Goal: Task Accomplishment & Management: Manage account settings

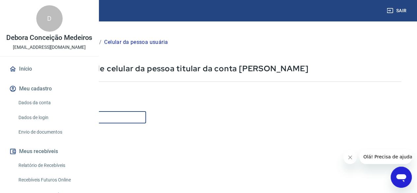
click at [146, 119] on input "Celular" at bounding box center [81, 117] width 127 height 12
type input "[PHONE_NUMBER]"
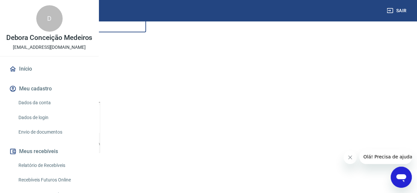
scroll to position [119, 0]
click at [55, 153] on button "Continuar" at bounding box center [36, 149] width 37 height 13
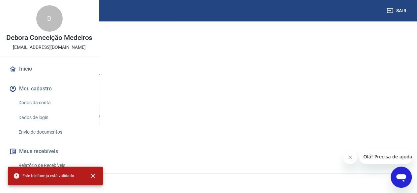
click at [55, 147] on button "Continuar" at bounding box center [36, 149] width 37 height 13
click at [97, 174] on button "close" at bounding box center [93, 175] width 14 height 14
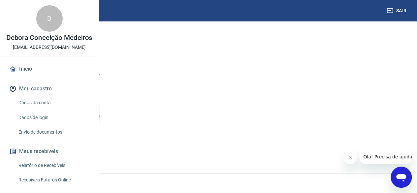
click at [38, 109] on link "Dados da conta" at bounding box center [53, 102] width 75 height 13
select select "SP"
select select "business"
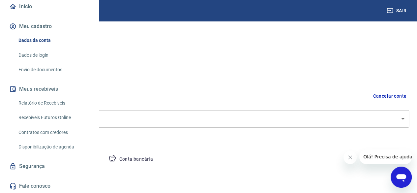
scroll to position [90, 0]
click at [103, 160] on button "Pessoa titular" at bounding box center [77, 159] width 52 height 16
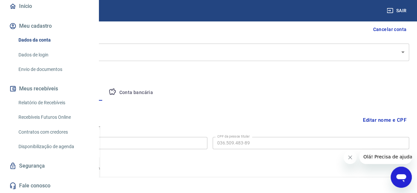
scroll to position [70, 0]
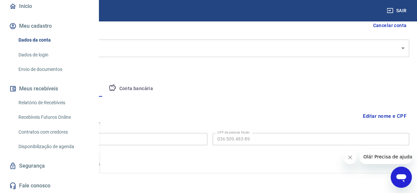
click at [213, 101] on div "Editar nome e CPF Nome da pessoa titular Debora Conceição Medeiros Nome da pess…" at bounding box center [210, 126] width 398 height 60
click at [158, 91] on button "Conta bancária" at bounding box center [130, 89] width 55 height 16
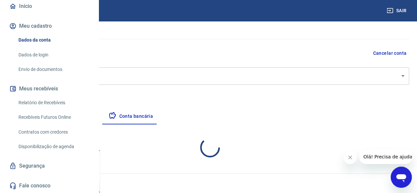
select select "1"
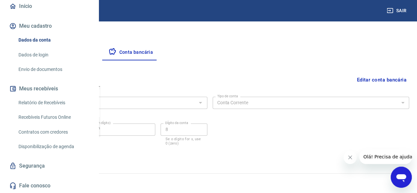
scroll to position [90, 0]
click at [34, 70] on link "Envio de documentos" at bounding box center [53, 69] width 75 height 13
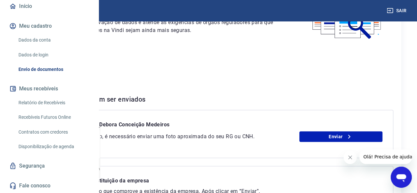
scroll to position [99, 0]
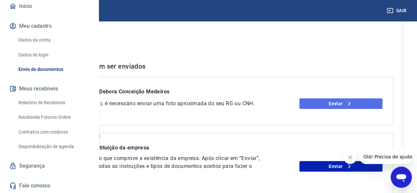
click at [340, 109] on link "Enviar" at bounding box center [340, 103] width 83 height 11
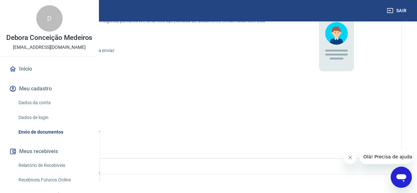
scroll to position [63, 0]
click at [65, 94] on p "CNH digital" at bounding box center [53, 93] width 23 height 7
click at [42, 94] on input "CNH digital" at bounding box center [35, 93] width 14 height 14
radio input "true"
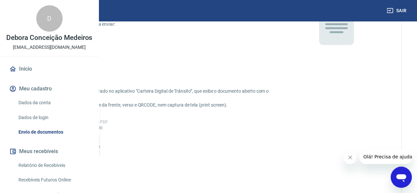
scroll to position [99, 0]
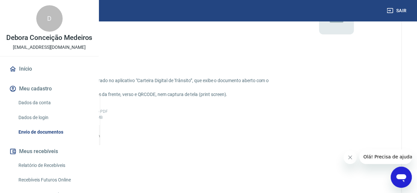
click at [62, 149] on icon at bounding box center [56, 148] width 11 height 14
click at [0, 0] on input "Adicionar CNH Digital" at bounding box center [0, 0] width 0 height 0
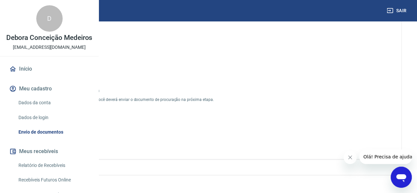
scroll to position [260, 0]
click at [99, 85] on b "Sou procurador da empresa" at bounding box center [71, 87] width 58 height 5
click at [42, 85] on input "Sou procurador da empresa" at bounding box center [35, 88] width 14 height 14
checkbox input "true"
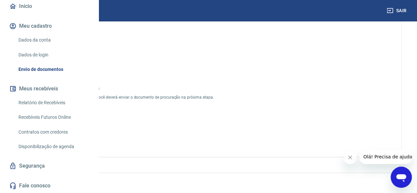
click at [81, 131] on button "Continuar" at bounding box center [56, 134] width 49 height 12
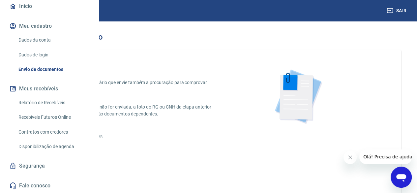
click at [22, 39] on icon "button" at bounding box center [18, 37] width 8 height 8
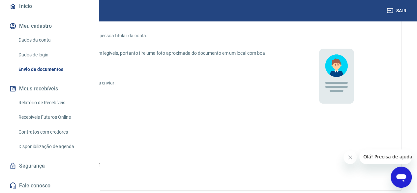
scroll to position [63, 0]
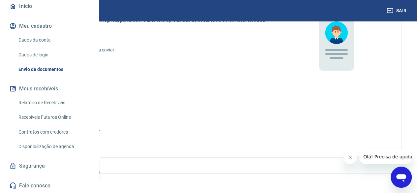
click at [146, 86] on label "CNH digital" at bounding box center [154, 93] width 253 height 14
click at [42, 86] on input "CNH digital" at bounding box center [35, 93] width 14 height 14
radio input "true"
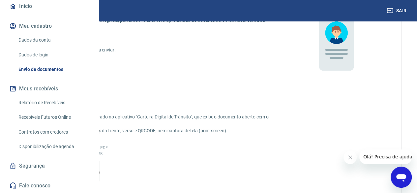
click at [65, 93] on p "CNH digital" at bounding box center [53, 93] width 23 height 7
click at [42, 93] on input "CNH digital" at bounding box center [35, 93] width 14 height 14
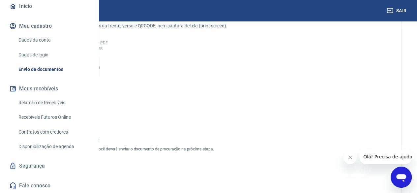
scroll to position [128, 0]
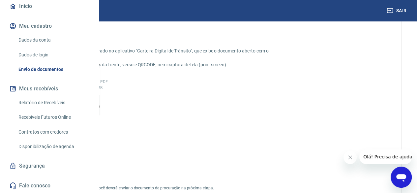
click at [71, 137] on span "Adicionar CNH Digital" at bounding box center [56, 136] width 29 height 12
click at [0, 0] on input "Adicionar CNH Digital" at bounding box center [0, 0] width 0 height 0
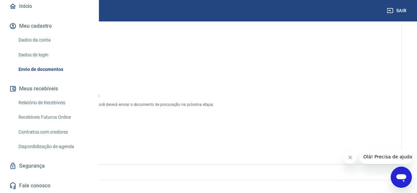
scroll to position [260, 0]
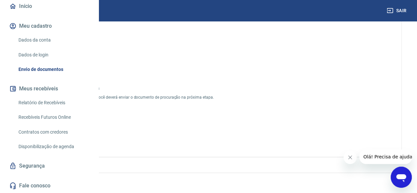
click at [81, 134] on button "Enviar" at bounding box center [56, 134] width 49 height 12
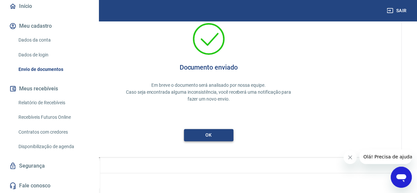
click at [233, 133] on button "ok" at bounding box center [208, 135] width 49 height 12
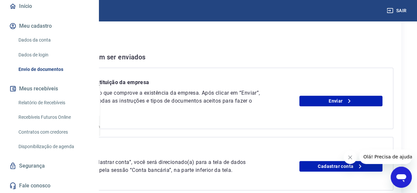
scroll to position [106, 0]
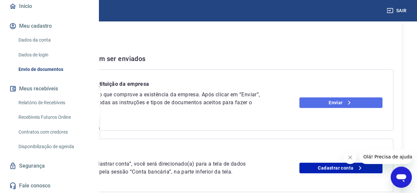
click at [340, 108] on link "Enviar" at bounding box center [340, 102] width 83 height 11
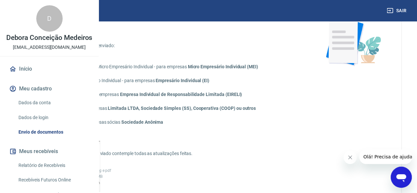
scroll to position [33, 0]
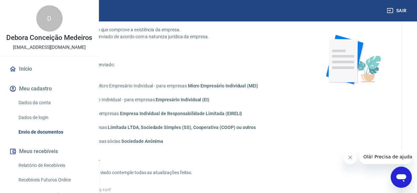
click at [149, 130] on strong "Limitada LTDA, Sociedade Simples (SS), Cooperativa (COOP) ou outros" at bounding box center [182, 126] width 148 height 5
click at [42, 134] on input "Contrato Social - para empresas Limitada LTDA, Sociedade Simples (SS), Cooperat…" at bounding box center [35, 127] width 14 height 14
radio input "true"
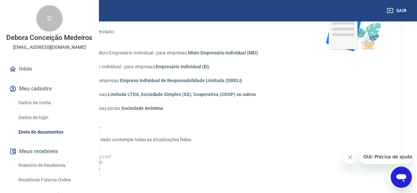
scroll to position [198, 0]
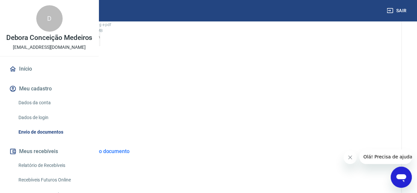
click at [78, 93] on span "Adicionar documento" at bounding box center [56, 85] width 44 height 15
click at [0, 0] on input "Adicionar documento" at bounding box center [0, 0] width 0 height 0
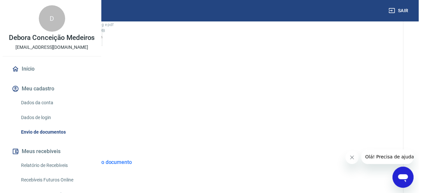
scroll to position [271, 0]
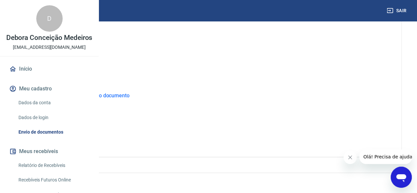
click at [81, 138] on button "ENVIAR" at bounding box center [56, 134] width 49 height 12
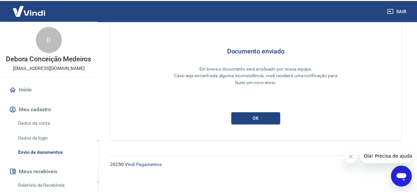
scroll to position [36, 0]
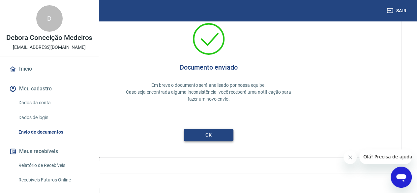
click at [233, 135] on button "ok" at bounding box center [208, 135] width 49 height 12
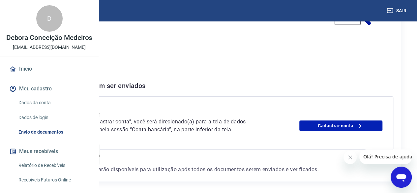
scroll to position [128, 0]
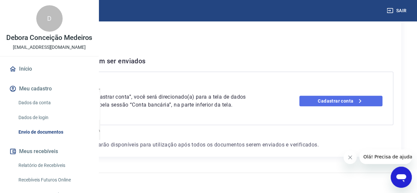
click at [343, 95] on link "Cadastrar conta" at bounding box center [340, 100] width 83 height 11
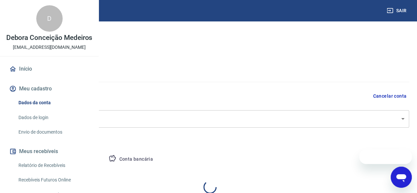
select select "SP"
select select "business"
click at [103, 158] on button "Pessoa titular" at bounding box center [77, 159] width 52 height 16
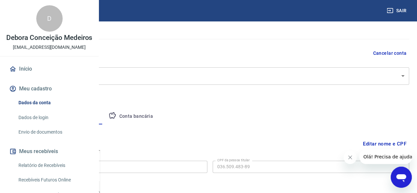
scroll to position [70, 0]
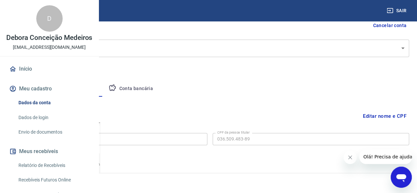
click at [158, 90] on button "Conta bancária" at bounding box center [130, 89] width 55 height 16
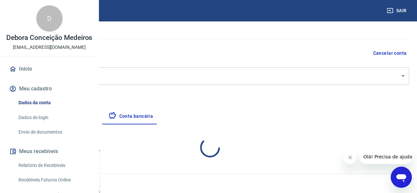
select select "1"
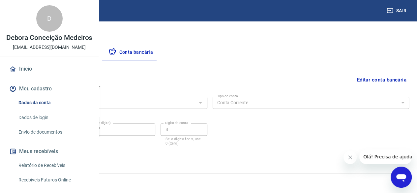
scroll to position [66, 0]
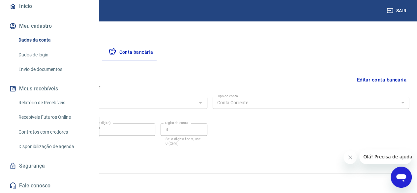
click at [41, 76] on link "Envio de documentos" at bounding box center [53, 69] width 75 height 13
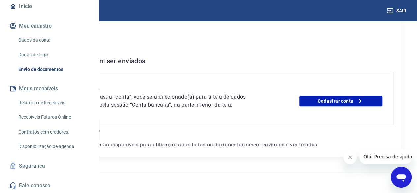
scroll to position [90, 0]
click at [39, 127] on link "Contratos com credores" at bounding box center [53, 131] width 75 height 13
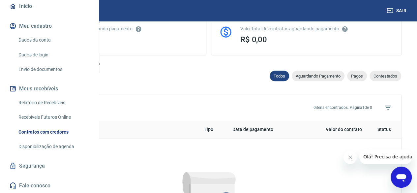
scroll to position [329, 0]
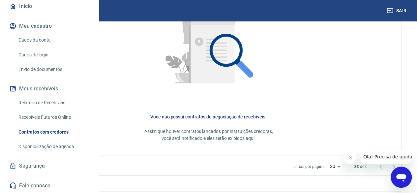
click at [42, 117] on link "Recebíveis Futuros Online" at bounding box center [53, 116] width 75 height 13
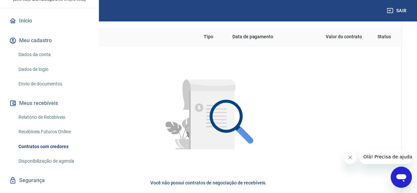
scroll to position [24, 0]
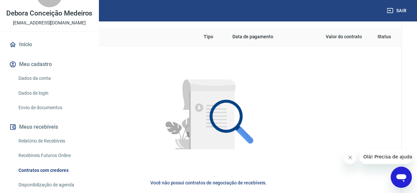
click at [45, 85] on link "Dados da conta" at bounding box center [53, 77] width 75 height 13
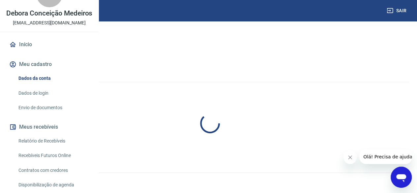
select select "SP"
select select "business"
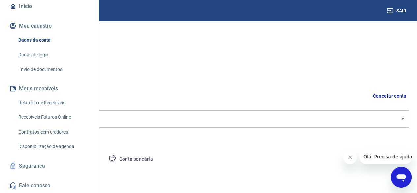
scroll to position [24, 0]
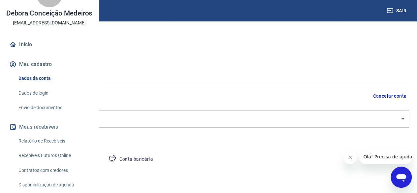
click at [62, 100] on link "Dados de login" at bounding box center [53, 92] width 75 height 13
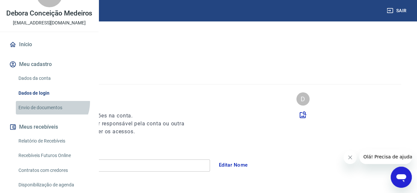
click at [52, 114] on link "Envio de documentos" at bounding box center [53, 107] width 75 height 13
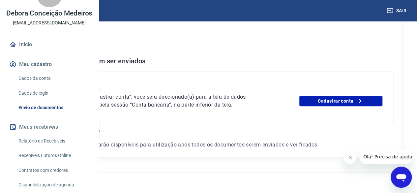
scroll to position [128, 0]
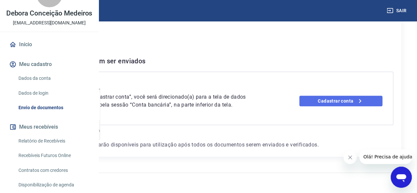
click at [354, 95] on link "Cadastrar conta" at bounding box center [340, 100] width 83 height 11
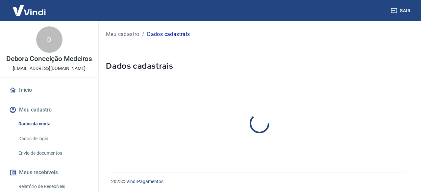
select select "SP"
select select "business"
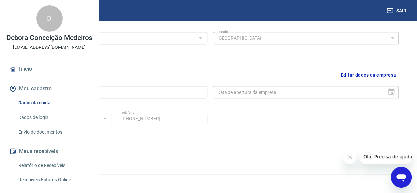
scroll to position [282, 0]
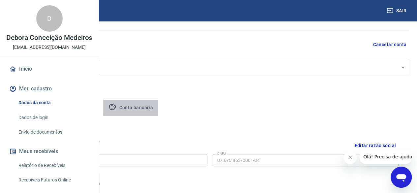
click at [158, 110] on button "Conta bancária" at bounding box center [130, 108] width 55 height 16
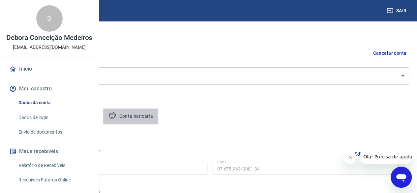
select select "1"
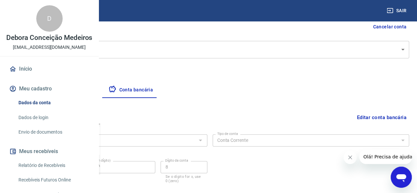
scroll to position [107, 0]
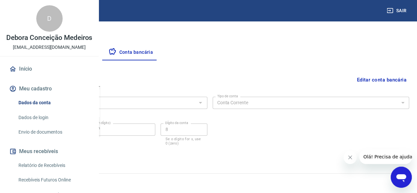
click at [389, 79] on button "Editar conta bancária" at bounding box center [381, 79] width 55 height 13
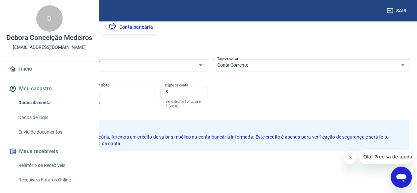
scroll to position [121, 0]
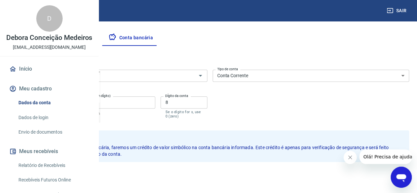
click at [72, 106] on input "3023" at bounding box center [42, 102] width 62 height 12
type input "3548"
click at [155, 101] on input "12349" at bounding box center [116, 102] width 77 height 12
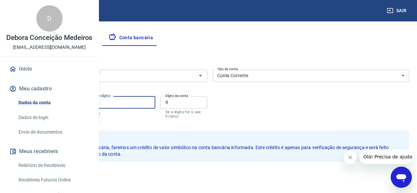
click at [155, 101] on input "2" at bounding box center [116, 102] width 77 height 12
type input "212349"
click at [207, 102] on input "8" at bounding box center [183, 102] width 46 height 12
type input "5"
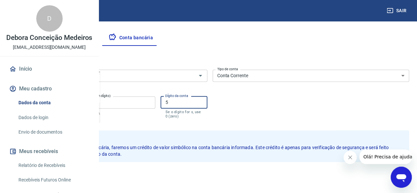
click at [72, 101] on input "3548" at bounding box center [42, 102] width 62 height 12
click at [155, 104] on input "212349" at bounding box center [116, 102] width 77 height 12
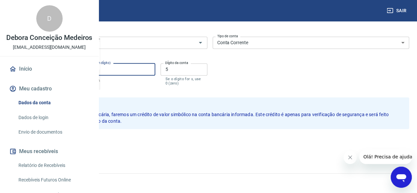
click at [36, 145] on button "Salvar" at bounding box center [23, 143] width 25 height 13
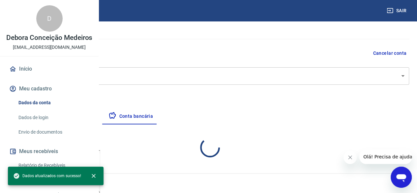
select select "1"
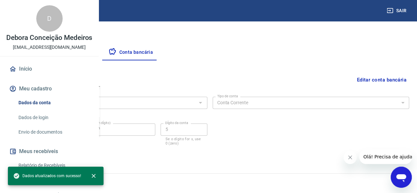
scroll to position [66, 0]
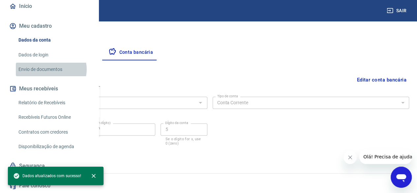
click at [50, 76] on link "Envio de documentos" at bounding box center [53, 69] width 75 height 13
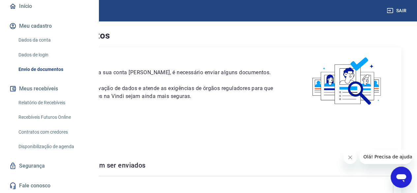
click at [41, 62] on link "Dados de login" at bounding box center [53, 54] width 75 height 13
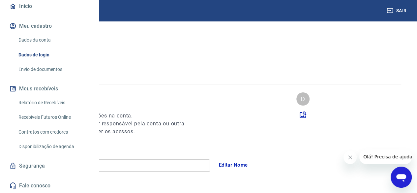
click at [51, 47] on link "Dados da conta" at bounding box center [53, 39] width 75 height 13
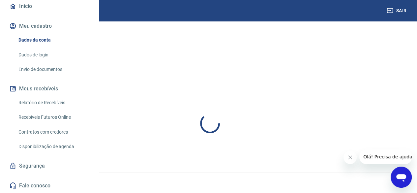
select select "SP"
select select "business"
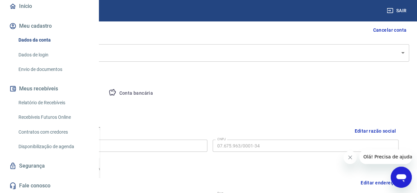
click at [158, 91] on button "Conta bancária" at bounding box center [130, 93] width 55 height 16
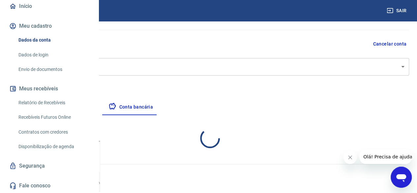
select select "1"
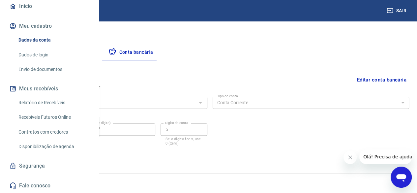
scroll to position [90, 0]
click at [34, 163] on link "Segurança" at bounding box center [49, 165] width 83 height 14
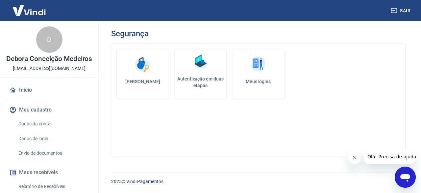
click at [46, 114] on button "Meu cadastro" at bounding box center [49, 109] width 83 height 14
click at [62, 117] on button "Meu cadastro" at bounding box center [49, 109] width 83 height 14
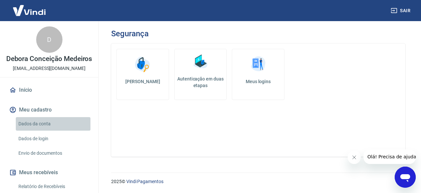
click at [60, 130] on link "Dados da conta" at bounding box center [53, 123] width 75 height 13
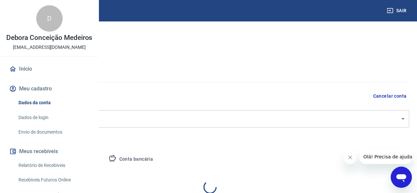
select select "SP"
select select "business"
click at [56, 96] on button "Meu cadastro" at bounding box center [49, 88] width 83 height 14
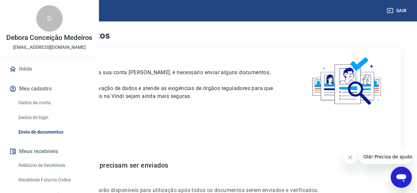
click at [31, 76] on link "Início" at bounding box center [49, 69] width 83 height 14
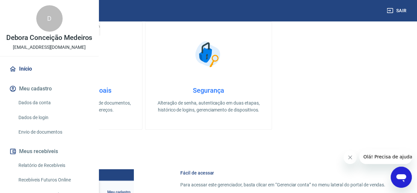
scroll to position [198, 0]
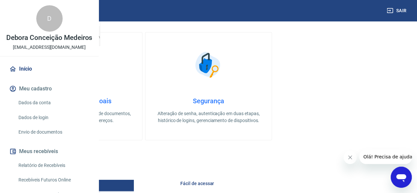
click at [51, 109] on link "Dados da conta" at bounding box center [53, 102] width 75 height 13
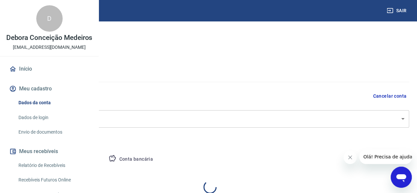
select select "SP"
select select "business"
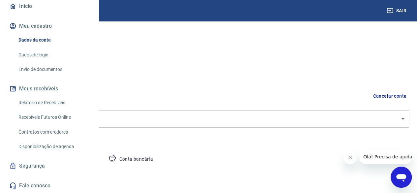
scroll to position [57, 0]
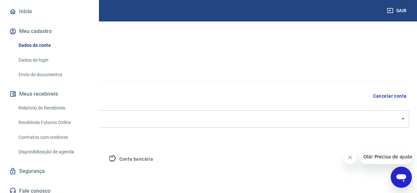
click at [40, 67] on link "Dados de login" at bounding box center [53, 59] width 75 height 13
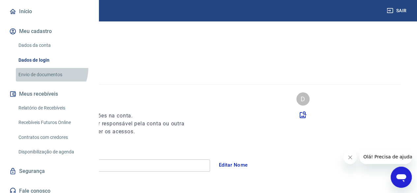
click at [45, 81] on link "Envio de documentos" at bounding box center [53, 74] width 75 height 13
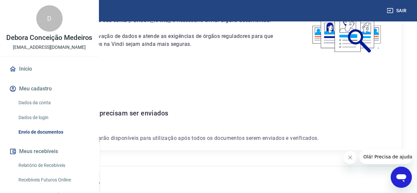
click at [43, 32] on div "D" at bounding box center [49, 18] width 26 height 26
